Goal: Find specific page/section: Find specific page/section

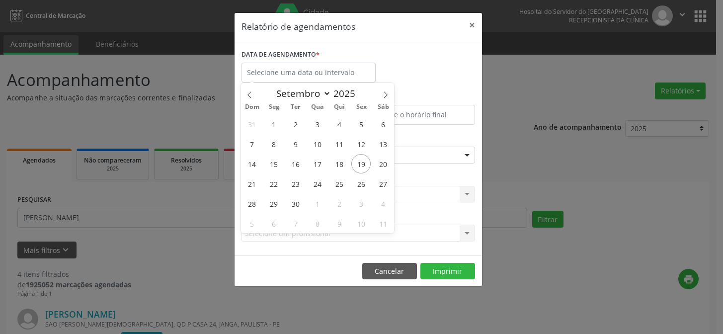
select select "8"
click at [271, 182] on span "22" at bounding box center [273, 183] width 19 height 19
type input "22/09/2025"
click at [271, 182] on span "22" at bounding box center [273, 183] width 19 height 19
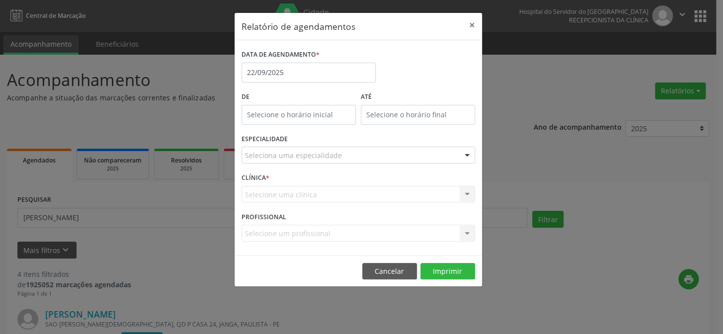
click at [342, 154] on div "Seleciona uma especialidade" at bounding box center [357, 155] width 233 height 17
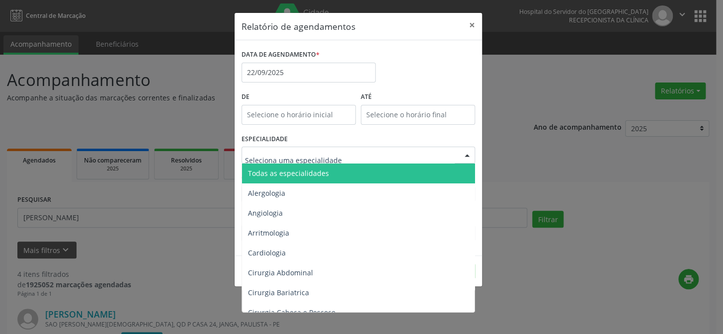
click at [342, 169] on span "Todas as especialidades" at bounding box center [359, 173] width 234 height 20
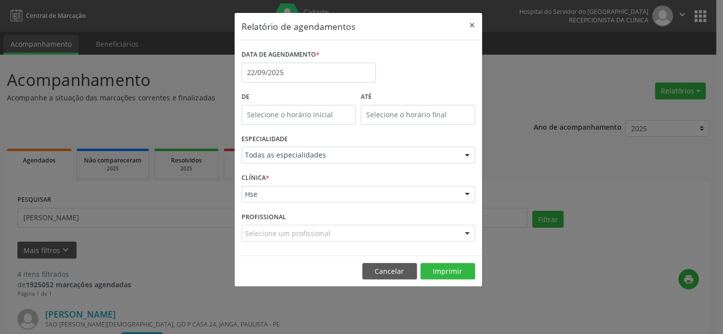
click at [380, 233] on div "Selecione um profissional" at bounding box center [357, 233] width 233 height 17
drag, startPoint x: 397, startPoint y: 269, endPoint x: 252, endPoint y: 242, distance: 147.5
click at [393, 270] on button "Cancelar" at bounding box center [389, 271] width 55 height 17
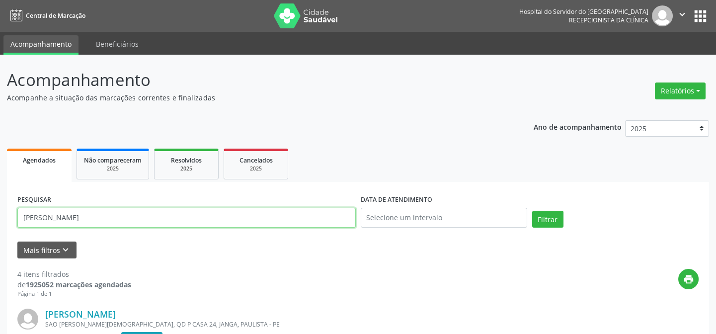
click at [154, 215] on input "[PERSON_NAME]" at bounding box center [186, 218] width 338 height 20
click at [666, 87] on button "Relatórios" at bounding box center [680, 90] width 51 height 17
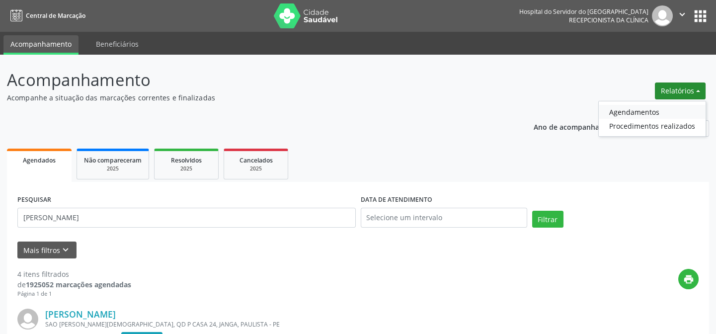
click at [613, 109] on link "Agendamentos" at bounding box center [652, 112] width 107 height 14
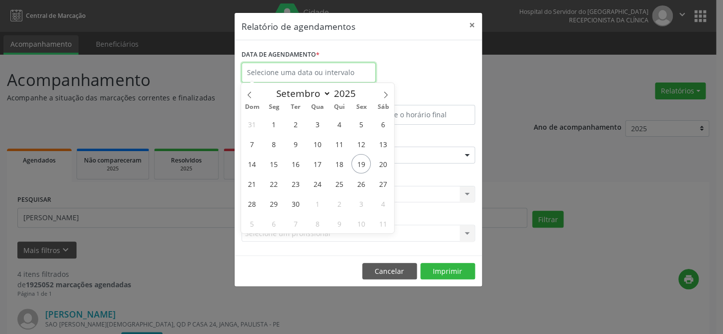
click at [346, 75] on input "text" at bounding box center [308, 73] width 134 height 20
click at [278, 185] on span "22" at bounding box center [273, 183] width 19 height 19
type input "22/09/2025"
click at [278, 185] on span "22" at bounding box center [273, 183] width 19 height 19
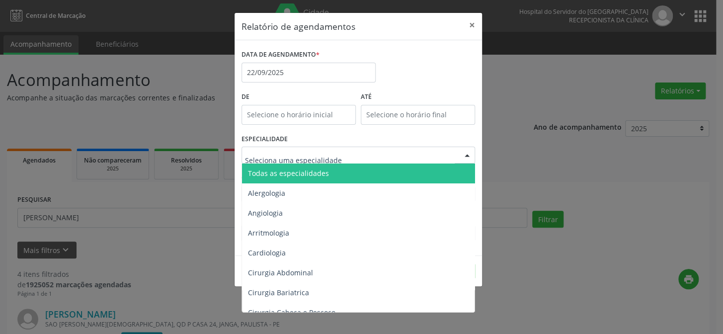
click at [343, 152] on div at bounding box center [357, 155] width 233 height 17
click at [341, 170] on span "Todas as especialidades" at bounding box center [359, 173] width 234 height 20
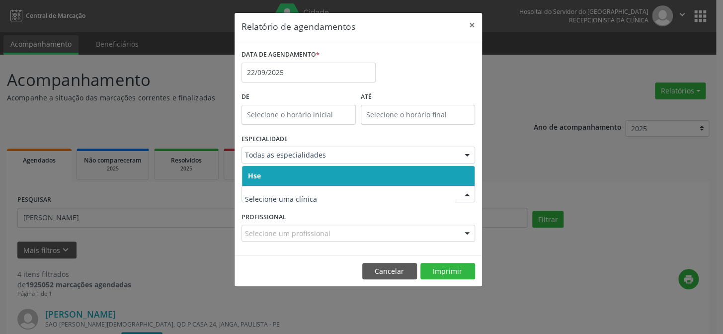
click at [349, 171] on span "Hse" at bounding box center [358, 176] width 232 height 20
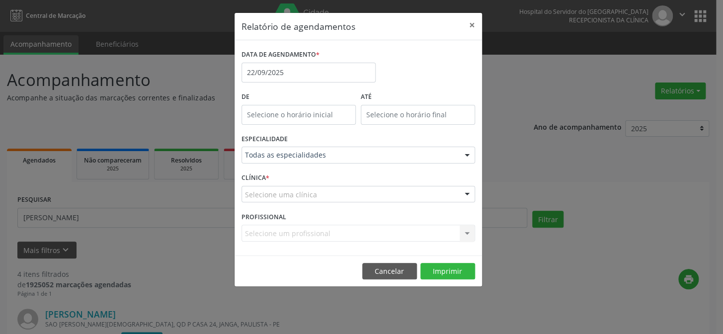
click at [348, 197] on div "Selecione uma clínica" at bounding box center [357, 194] width 233 height 17
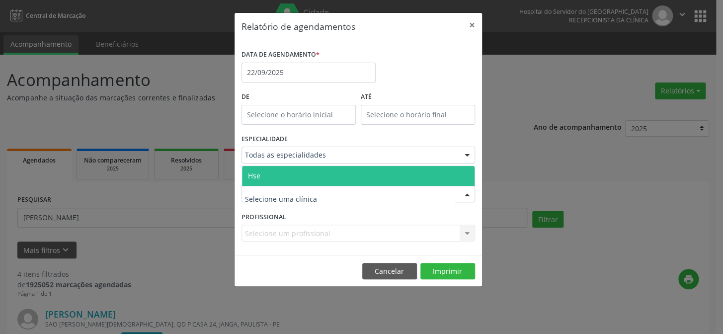
click at [344, 179] on span "Hse" at bounding box center [358, 176] width 232 height 20
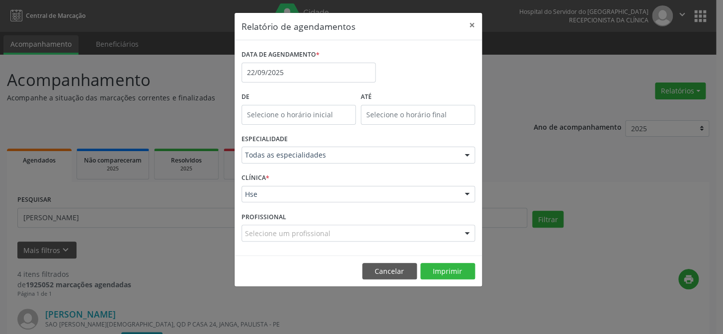
click at [340, 234] on div "Selecione um profissional" at bounding box center [357, 233] width 233 height 17
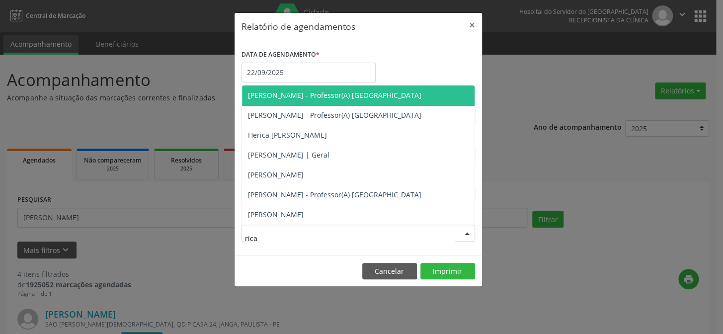
type input "ricar"
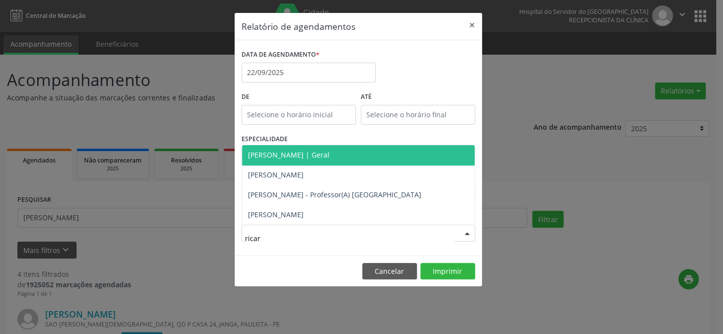
click at [343, 152] on span "[PERSON_NAME] | Geral" at bounding box center [358, 155] width 232 height 20
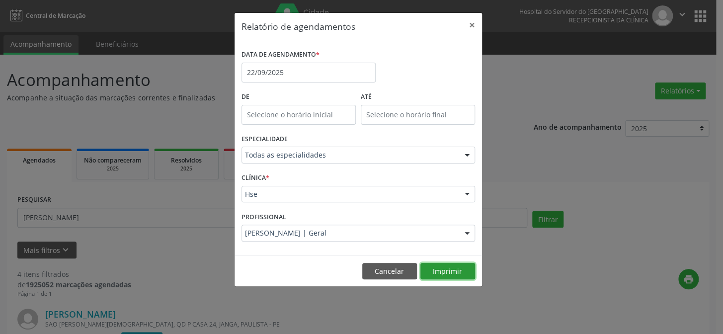
click at [444, 267] on button "Imprimir" at bounding box center [447, 271] width 55 height 17
click at [403, 273] on button "Cancelar" at bounding box center [389, 271] width 55 height 17
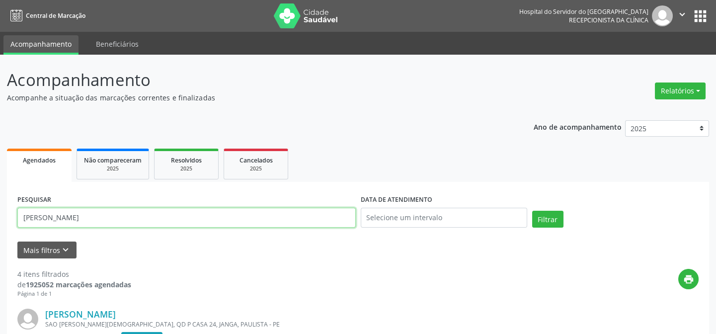
click at [263, 214] on input "[PERSON_NAME]" at bounding box center [186, 218] width 338 height 20
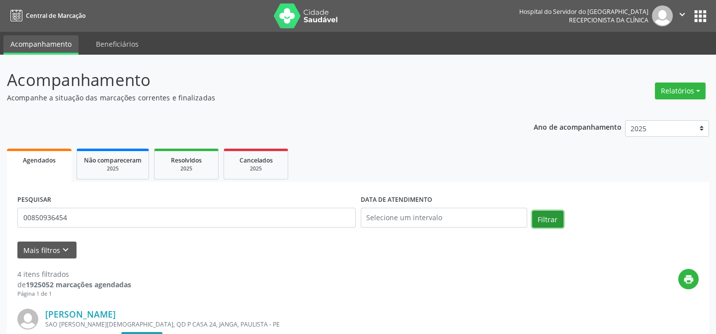
click at [544, 219] on button "Filtrar" at bounding box center [547, 219] width 31 height 17
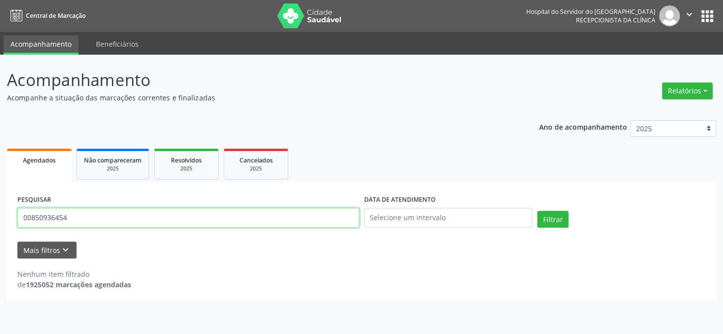
click at [154, 218] on input "00850936454" at bounding box center [188, 218] width 342 height 20
type input "f"
click at [681, 88] on button "Relatórios" at bounding box center [687, 90] width 51 height 17
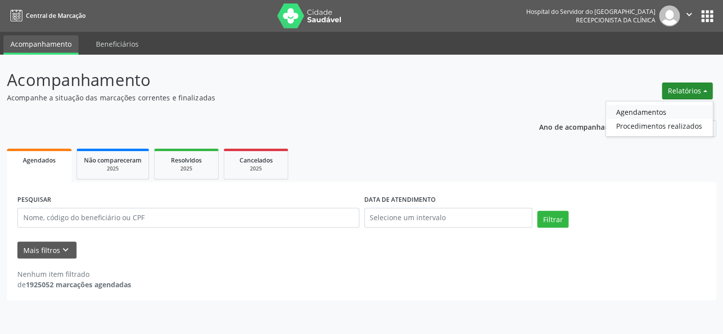
click at [635, 113] on link "Agendamentos" at bounding box center [659, 112] width 107 height 14
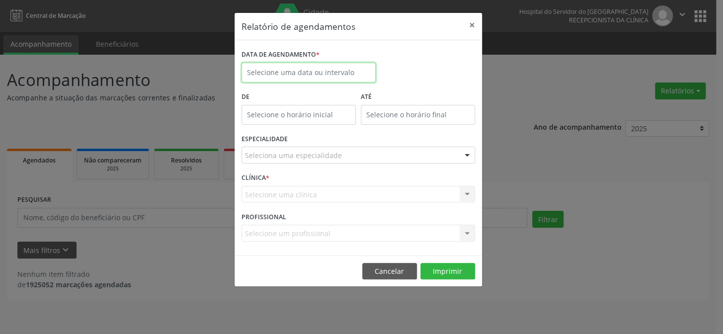
click at [300, 73] on input "text" at bounding box center [308, 73] width 134 height 20
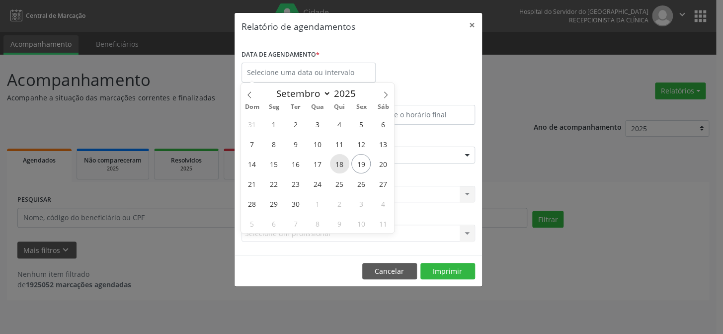
click at [341, 163] on span "18" at bounding box center [339, 163] width 19 height 19
type input "[DATE]"
click at [341, 163] on span "18" at bounding box center [339, 163] width 19 height 19
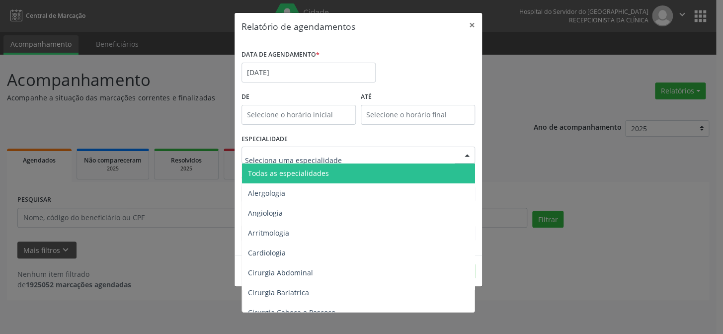
click at [331, 175] on span "Todas as especialidades" at bounding box center [359, 173] width 234 height 20
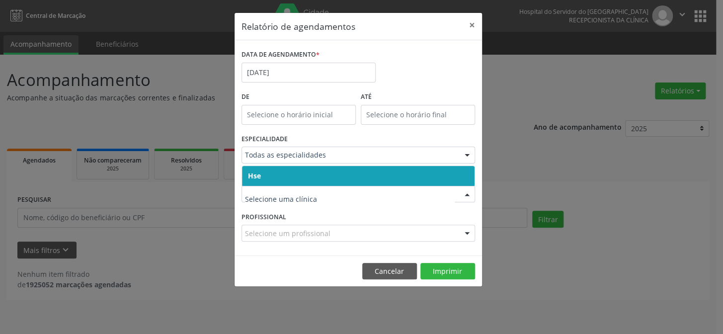
click at [323, 178] on span "Hse" at bounding box center [358, 176] width 232 height 20
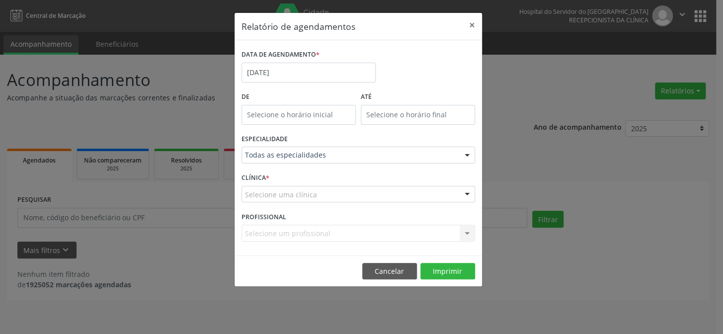
click at [318, 193] on div "Selecione uma clínica" at bounding box center [357, 194] width 233 height 17
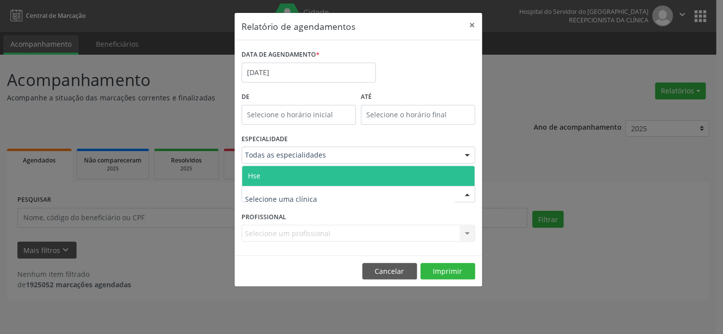
click at [319, 173] on span "Hse" at bounding box center [358, 176] width 232 height 20
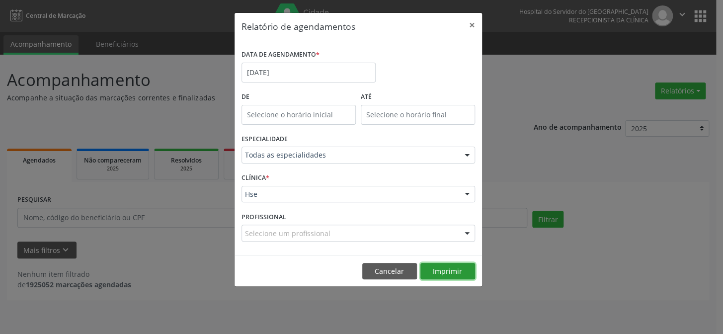
click at [460, 271] on button "Imprimir" at bounding box center [447, 271] width 55 height 17
click at [413, 274] on button "Cancelar" at bounding box center [389, 271] width 55 height 17
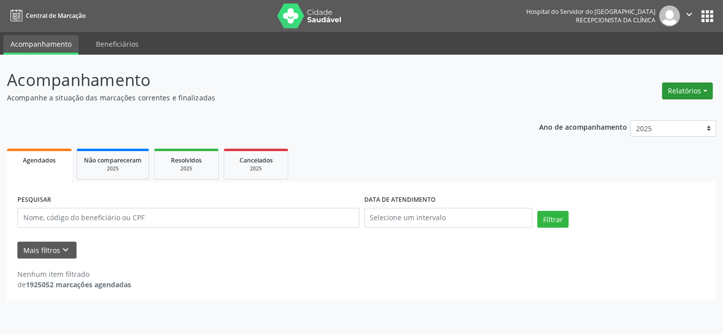
click at [685, 87] on button "Relatórios" at bounding box center [687, 90] width 51 height 17
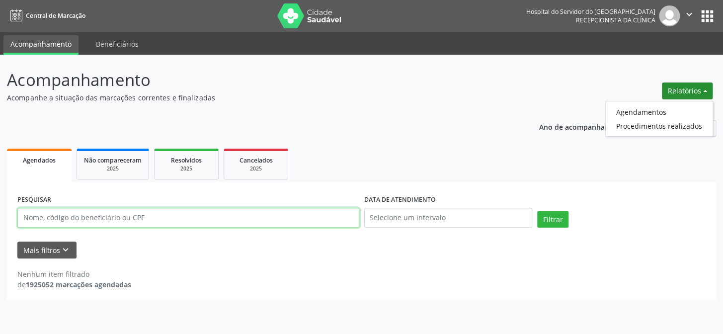
click at [88, 220] on input "text" at bounding box center [188, 218] width 342 height 20
click at [696, 85] on button "Relatórios" at bounding box center [687, 90] width 51 height 17
click at [634, 109] on link "Agendamentos" at bounding box center [659, 112] width 107 height 14
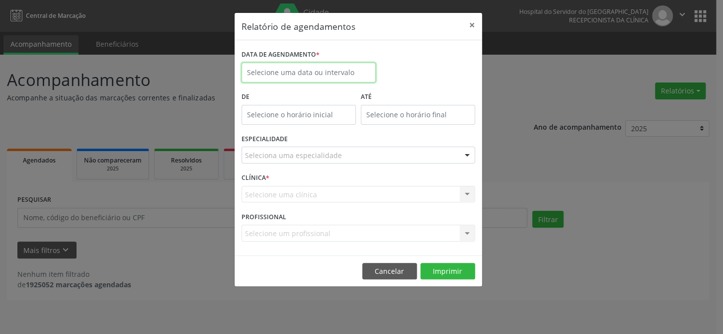
click at [298, 65] on input "text" at bounding box center [308, 73] width 134 height 20
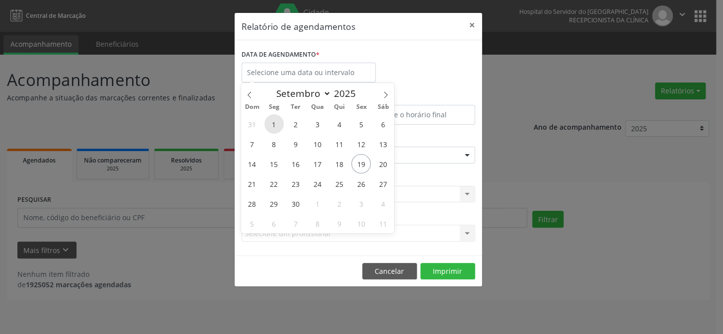
click at [280, 121] on span "1" at bounding box center [273, 123] width 19 height 19
type input "[DATE]"
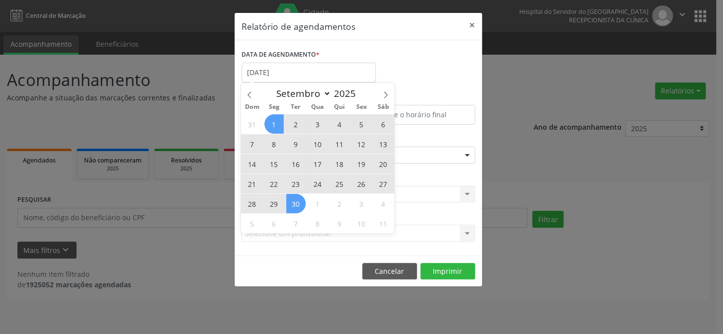
click at [298, 201] on span "30" at bounding box center [295, 203] width 19 height 19
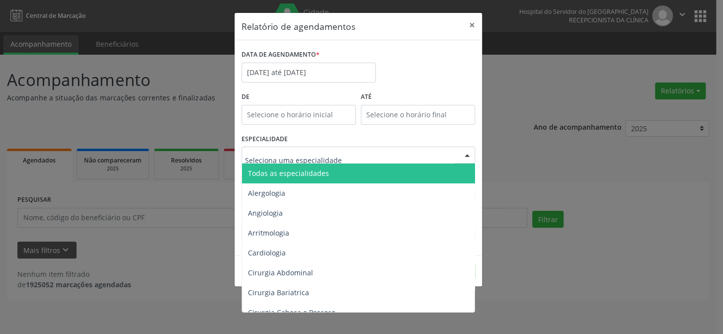
click at [286, 176] on span "Todas as especialidades" at bounding box center [288, 172] width 81 height 9
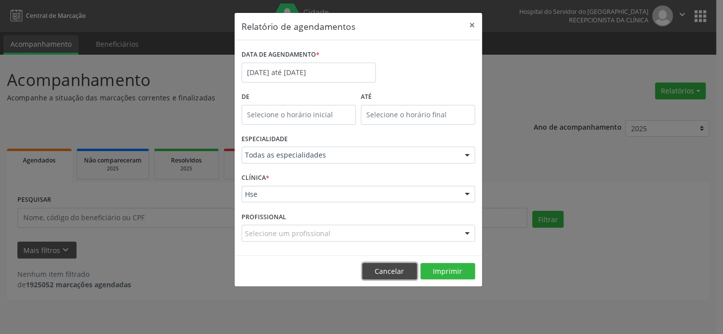
click at [397, 272] on button "Cancelar" at bounding box center [389, 271] width 55 height 17
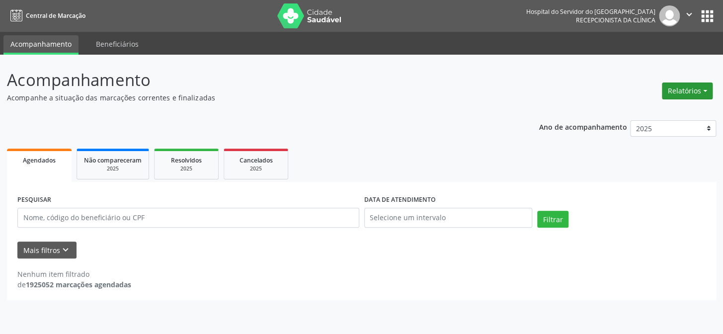
click at [673, 89] on button "Relatórios" at bounding box center [687, 90] width 51 height 17
click at [653, 111] on link "Agendamentos" at bounding box center [659, 112] width 107 height 14
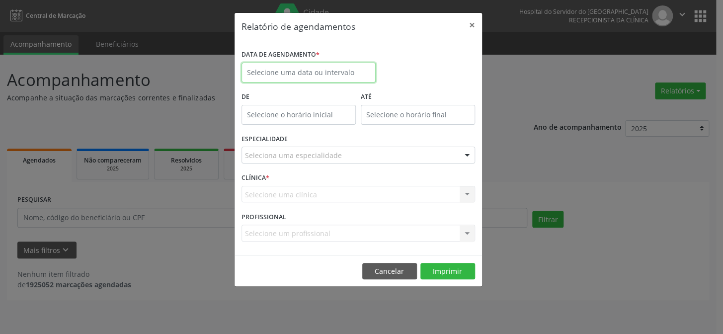
click at [337, 73] on input "text" at bounding box center [308, 73] width 134 height 20
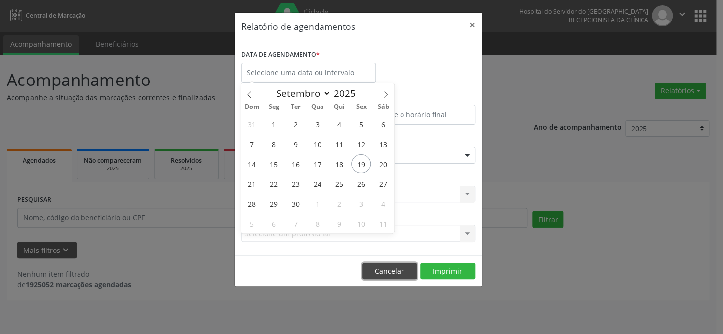
click at [389, 269] on button "Cancelar" at bounding box center [389, 271] width 55 height 17
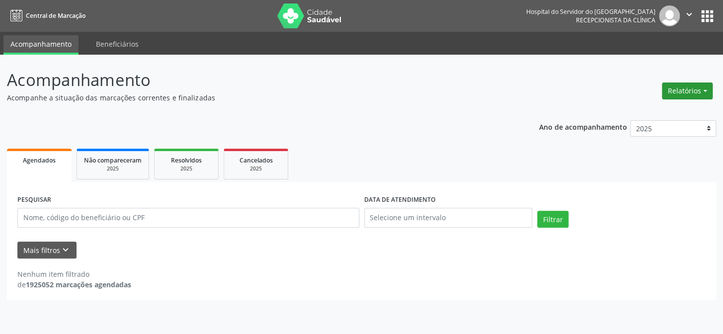
click at [687, 90] on button "Relatórios" at bounding box center [687, 90] width 51 height 17
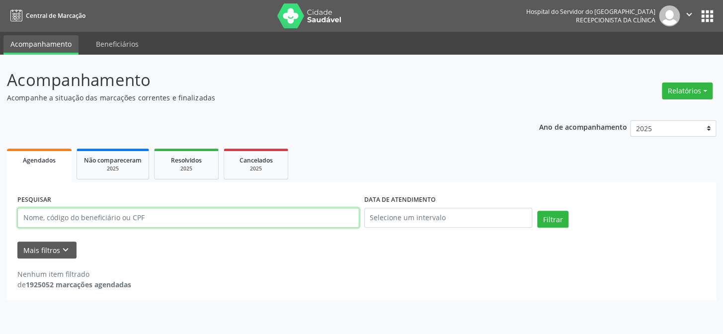
click at [202, 222] on input "text" at bounding box center [188, 218] width 342 height 20
click at [202, 221] on input "text" at bounding box center [188, 218] width 342 height 20
